Goal: Communication & Community: Participate in discussion

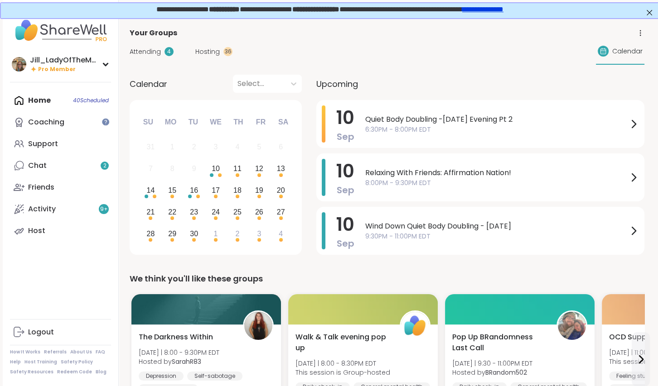
click at [208, 51] on span "Hosting" at bounding box center [207, 52] width 24 height 10
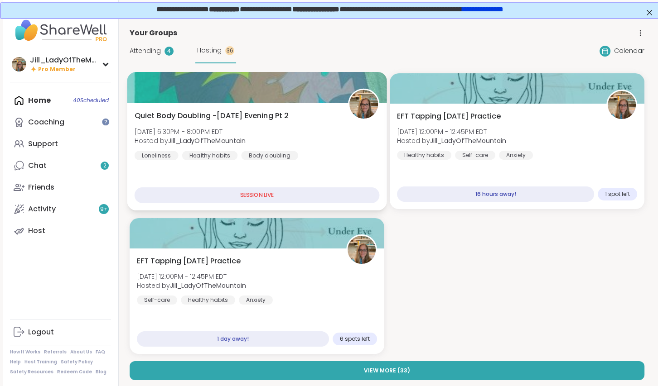
click at [322, 157] on div "Quiet Body Doubling -[DATE] Evening Pt 2 [DATE] 6:30PM - 8:00PM EDT Hosted by […" at bounding box center [257, 136] width 245 height 50
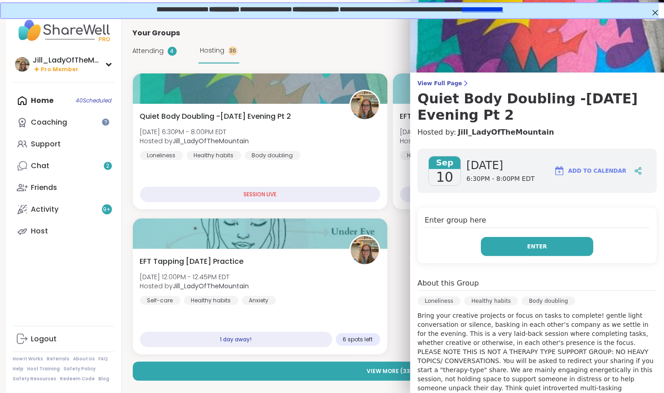
click at [510, 251] on button "Enter" at bounding box center [537, 246] width 112 height 19
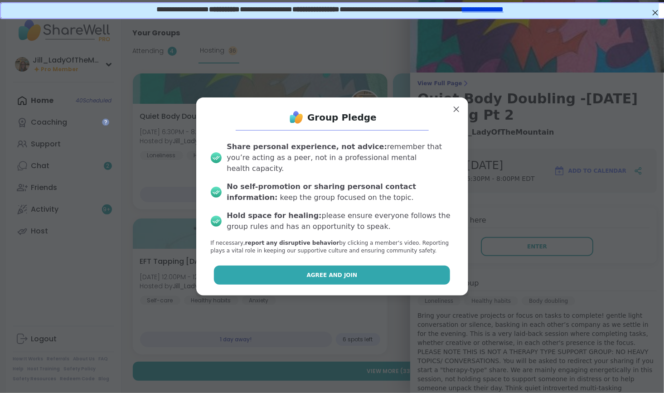
click at [407, 276] on button "Agree and Join" at bounding box center [332, 274] width 236 height 19
